Goal: Information Seeking & Learning: Learn about a topic

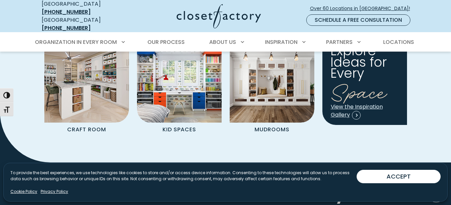
scroll to position [778, 0]
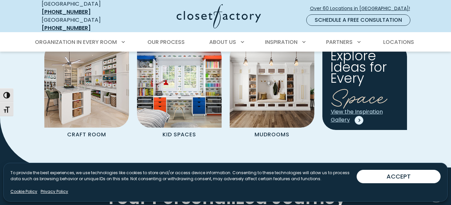
click at [358, 116] on span "Spaces Grid" at bounding box center [358, 120] width 9 height 9
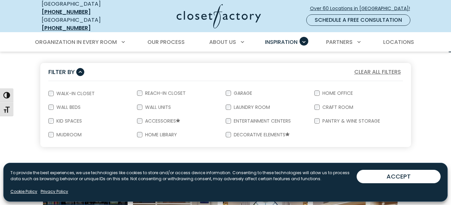
scroll to position [127, 0]
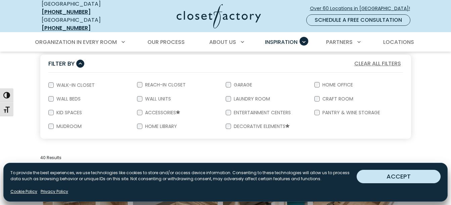
click at [383, 180] on button "ACCEPT" at bounding box center [398, 176] width 84 height 13
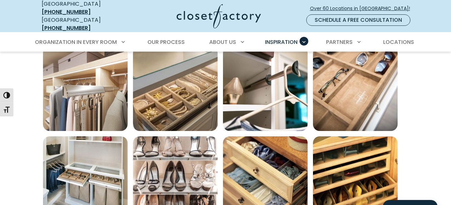
scroll to position [251, 0]
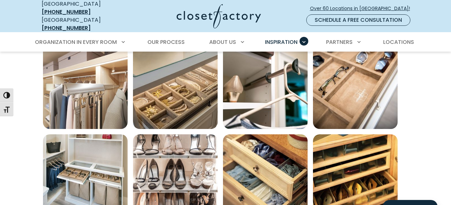
click at [16, 52] on section "Filter By Clear All Filters Filter By: Close Walk-In Closet Reach-In Closet Gar…" at bounding box center [225, 177] width 451 height 517
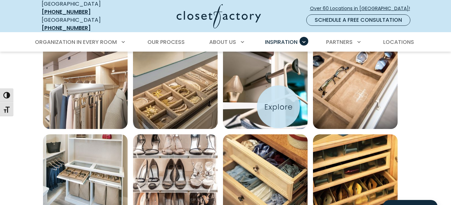
click at [278, 107] on img "Open inspiration gallery to preview enlarged image" at bounding box center [265, 87] width 85 height 85
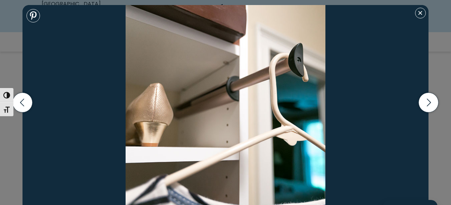
click at [13, 72] on div "[DEMOGRAPHIC_DATA] drawer dividers Shoe drawers with lucite fronts Elite Pull-o…" at bounding box center [225, 102] width 451 height 205
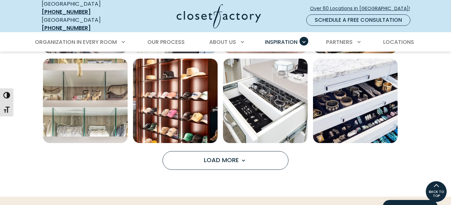
scroll to position [505, 0]
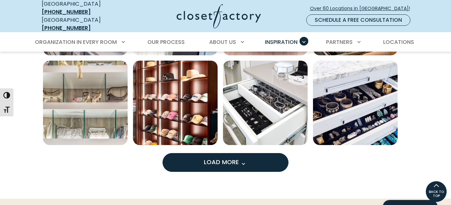
click at [227, 162] on button "Load More" at bounding box center [225, 162] width 126 height 19
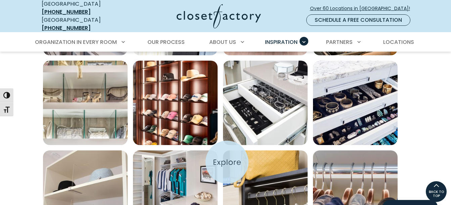
click at [227, 162] on img "Open inspiration gallery to preview enlarged image" at bounding box center [265, 193] width 85 height 85
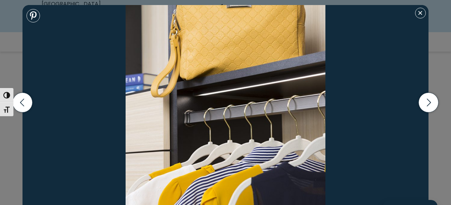
scroll to position [680, 0]
click at [432, 104] on icon "button" at bounding box center [428, 103] width 20 height 20
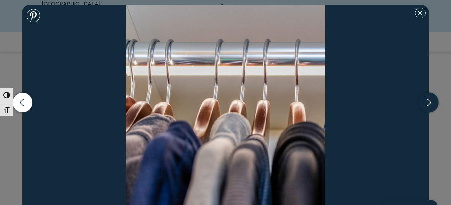
click at [432, 104] on icon "button" at bounding box center [428, 103] width 20 height 20
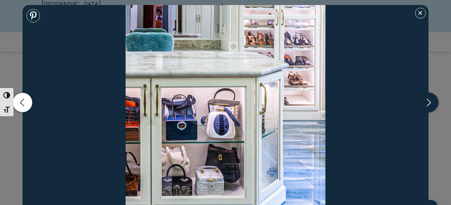
click at [432, 104] on icon "button" at bounding box center [428, 103] width 20 height 20
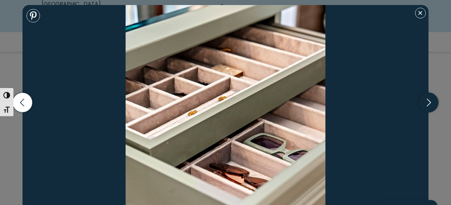
click at [432, 104] on icon "button" at bounding box center [428, 103] width 20 height 20
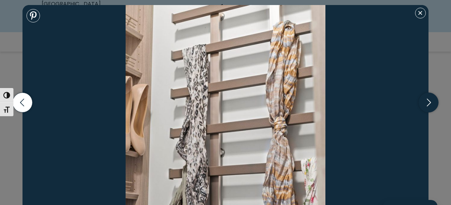
click at [432, 104] on icon "button" at bounding box center [428, 103] width 20 height 20
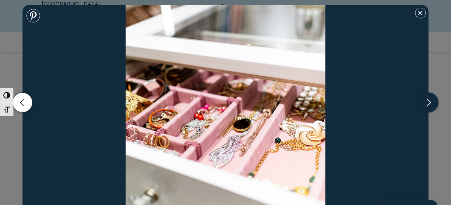
click at [432, 104] on icon "button" at bounding box center [428, 103] width 20 height 20
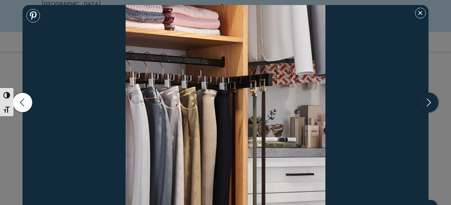
click at [432, 104] on icon "button" at bounding box center [428, 103] width 20 height 20
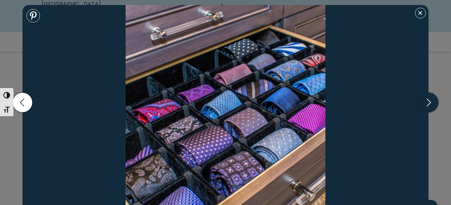
click at [432, 104] on icon "button" at bounding box center [428, 103] width 20 height 20
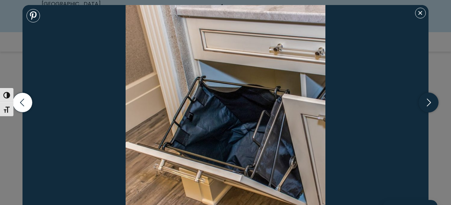
click at [432, 104] on icon "button" at bounding box center [428, 103] width 20 height 20
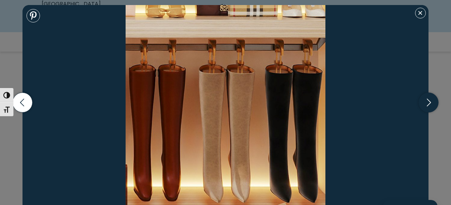
click at [432, 104] on icon "button" at bounding box center [428, 103] width 20 height 20
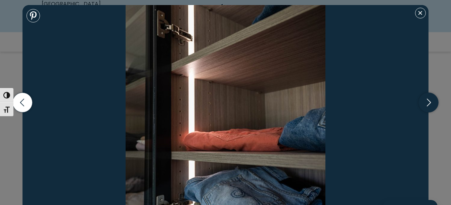
click at [432, 104] on icon "button" at bounding box center [428, 103] width 20 height 20
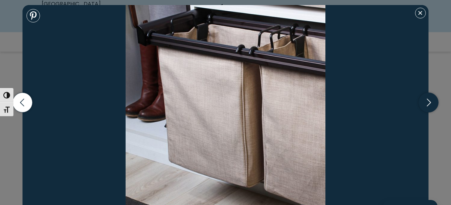
click at [432, 104] on icon "button" at bounding box center [428, 103] width 20 height 20
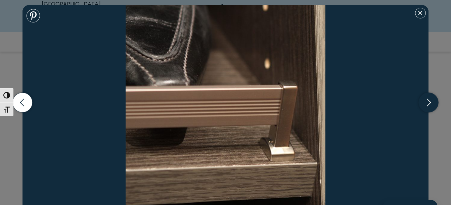
click at [432, 104] on icon "button" at bounding box center [428, 103] width 20 height 20
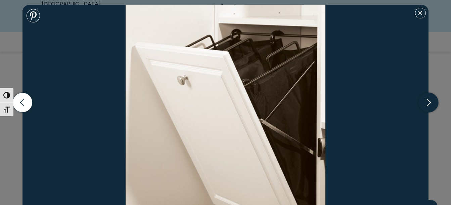
click at [432, 104] on icon "button" at bounding box center [428, 103] width 20 height 20
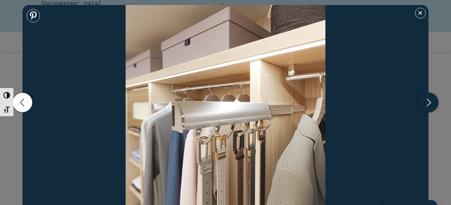
click at [432, 104] on icon "button" at bounding box center [428, 103] width 20 height 20
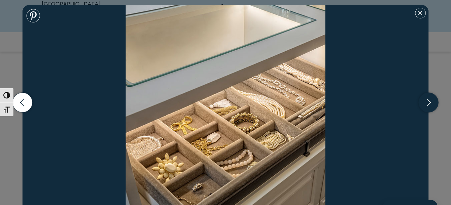
click at [432, 104] on icon "button" at bounding box center [428, 103] width 20 height 20
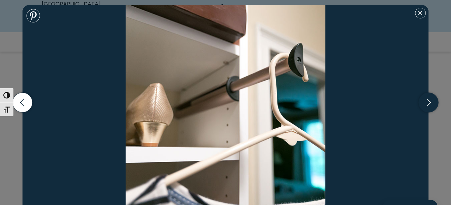
click at [432, 104] on icon "button" at bounding box center [428, 103] width 20 height 20
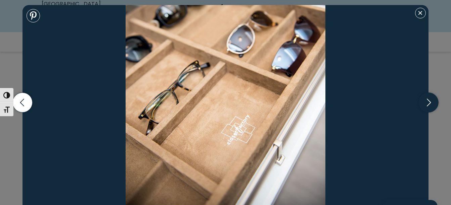
click at [432, 104] on icon "button" at bounding box center [428, 103] width 20 height 20
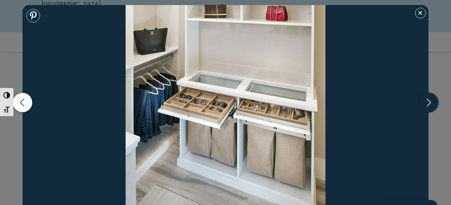
drag, startPoint x: 429, startPoint y: 101, endPoint x: 429, endPoint y: 105, distance: 4.7
click at [429, 105] on icon "button" at bounding box center [428, 103] width 20 height 20
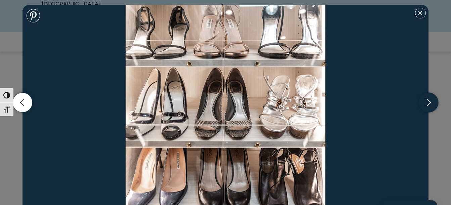
click at [429, 105] on icon "button" at bounding box center [428, 103] width 20 height 20
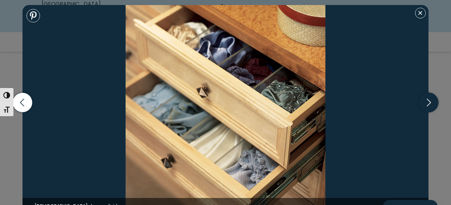
click at [429, 105] on icon "button" at bounding box center [428, 103] width 20 height 20
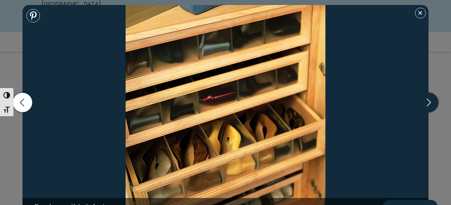
click at [429, 105] on icon "button" at bounding box center [428, 103] width 20 height 20
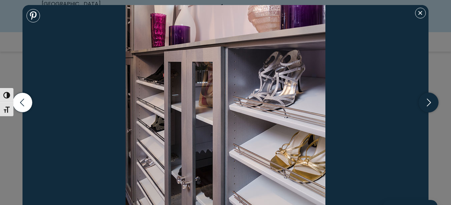
click at [429, 105] on icon "button" at bounding box center [428, 103] width 20 height 20
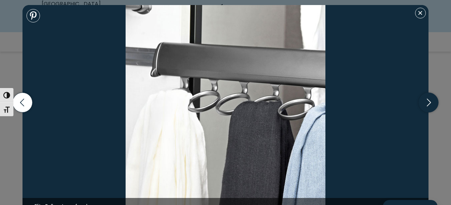
click at [429, 105] on icon "button" at bounding box center [428, 103] width 20 height 20
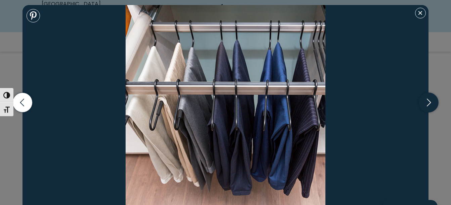
click at [429, 105] on icon "button" at bounding box center [428, 103] width 20 height 20
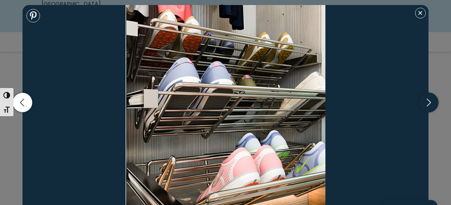
click at [429, 105] on icon "button" at bounding box center [428, 103] width 20 height 20
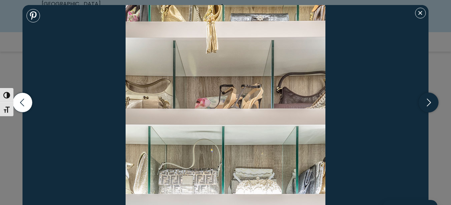
click at [429, 105] on icon "button" at bounding box center [428, 103] width 20 height 20
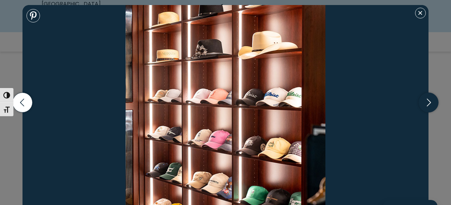
click at [429, 105] on icon "button" at bounding box center [428, 103] width 20 height 20
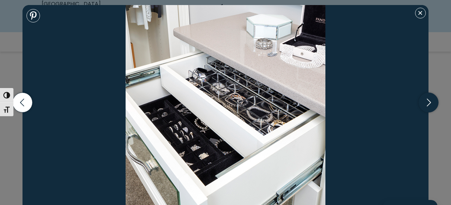
click at [429, 105] on icon "button" at bounding box center [428, 103] width 20 height 20
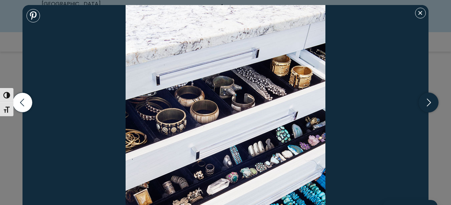
click at [429, 105] on icon "button" at bounding box center [428, 103] width 20 height 20
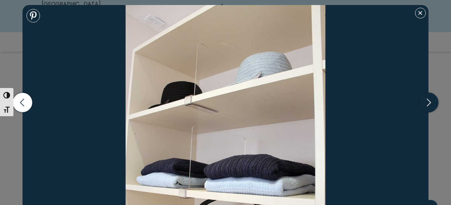
click at [429, 105] on icon "button" at bounding box center [428, 103] width 20 height 20
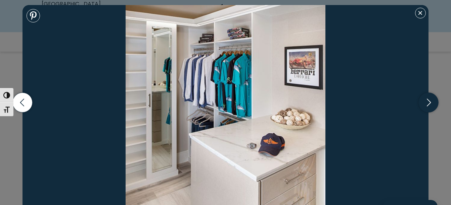
click at [429, 105] on icon "button" at bounding box center [428, 103] width 20 height 20
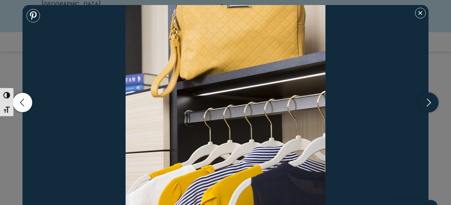
click at [429, 105] on icon "button" at bounding box center [428, 103] width 20 height 20
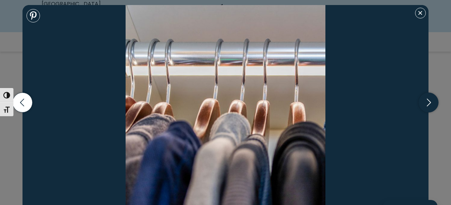
click at [429, 105] on icon "button" at bounding box center [428, 103] width 20 height 20
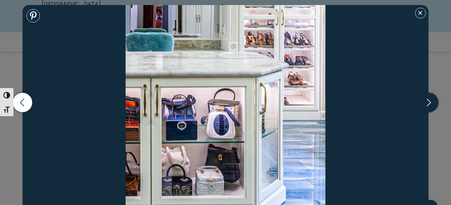
click at [429, 105] on icon "button" at bounding box center [428, 103] width 20 height 20
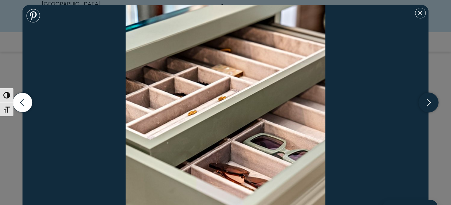
click at [429, 105] on icon "button" at bounding box center [428, 103] width 20 height 20
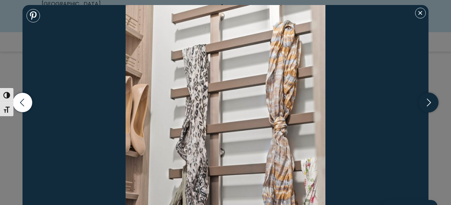
click at [429, 105] on icon "button" at bounding box center [428, 103] width 20 height 20
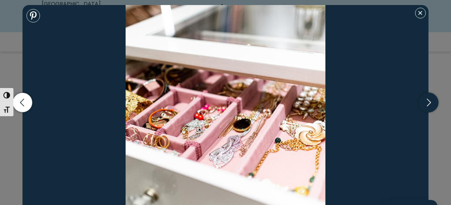
click at [429, 105] on icon "button" at bounding box center [428, 103] width 20 height 20
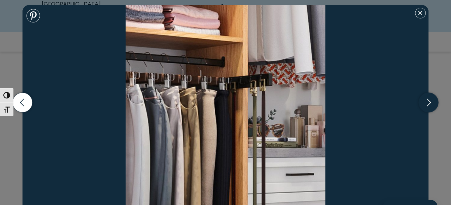
click at [429, 105] on icon "button" at bounding box center [428, 103] width 20 height 20
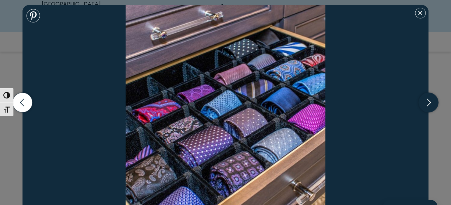
click at [429, 105] on icon "button" at bounding box center [428, 103] width 20 height 20
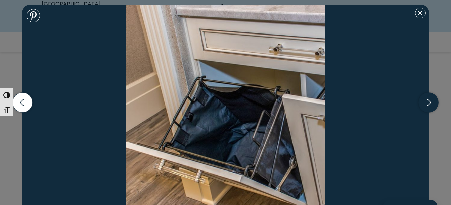
click at [429, 105] on icon "button" at bounding box center [428, 103] width 20 height 20
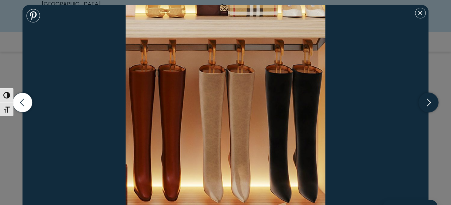
click at [429, 105] on icon "button" at bounding box center [428, 103] width 20 height 20
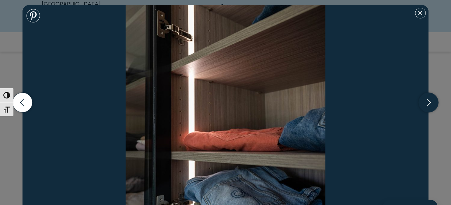
click at [429, 105] on icon "button" at bounding box center [428, 103] width 20 height 20
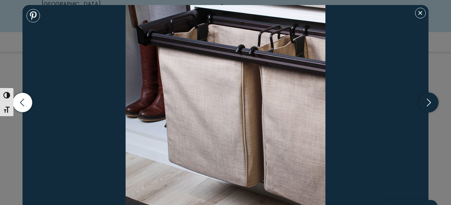
click at [429, 105] on icon "button" at bounding box center [428, 103] width 20 height 20
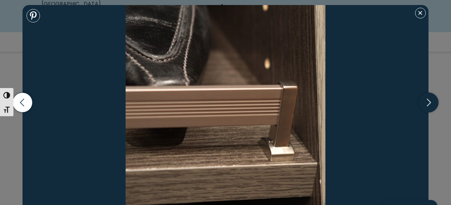
click at [429, 105] on icon "button" at bounding box center [428, 103] width 20 height 20
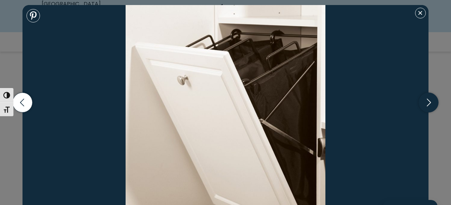
click at [429, 105] on icon "button" at bounding box center [428, 103] width 20 height 20
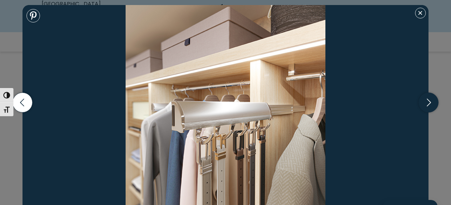
click at [429, 105] on icon "button" at bounding box center [428, 103] width 20 height 20
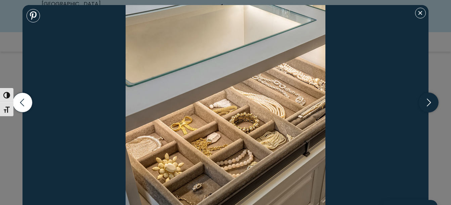
click at [429, 105] on icon "button" at bounding box center [428, 103] width 20 height 20
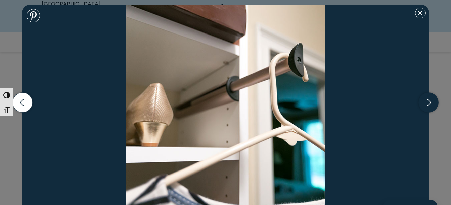
click at [429, 105] on icon "button" at bounding box center [428, 103] width 20 height 20
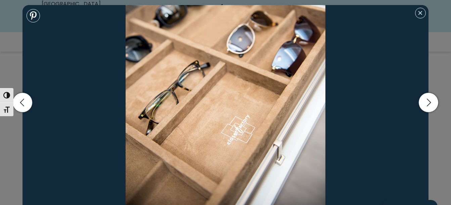
click at [418, 14] on button "Close modal" at bounding box center [420, 13] width 11 height 11
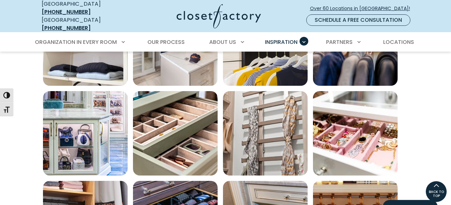
scroll to position [651, 0]
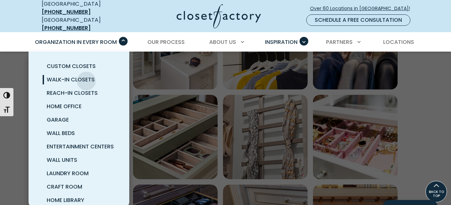
click at [86, 76] on span "Walk-In Closets" at bounding box center [71, 80] width 48 height 8
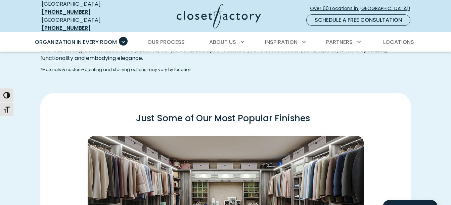
scroll to position [926, 0]
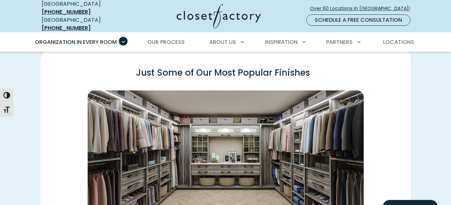
click at [258, 146] on img "Swatch Grid" at bounding box center [226, 157] width 276 height 132
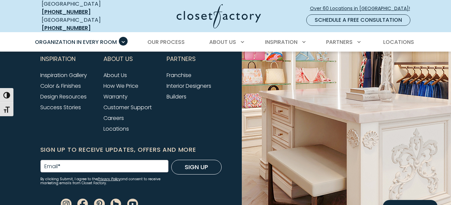
scroll to position [2376, 0]
